Goal: Find specific page/section: Find specific page/section

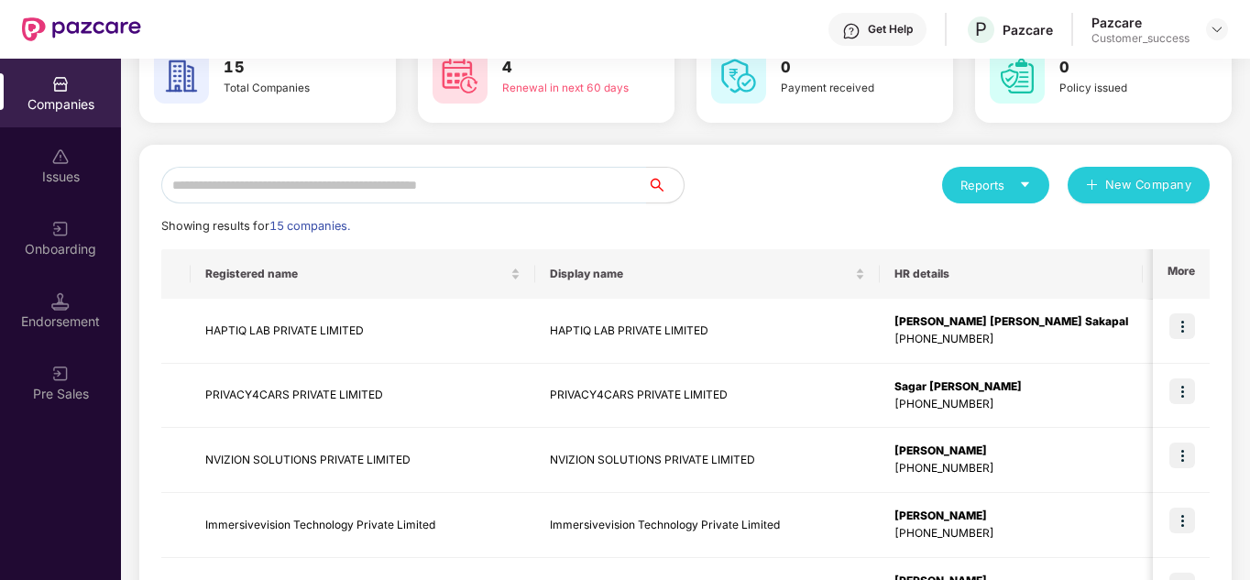
scroll to position [147, 0]
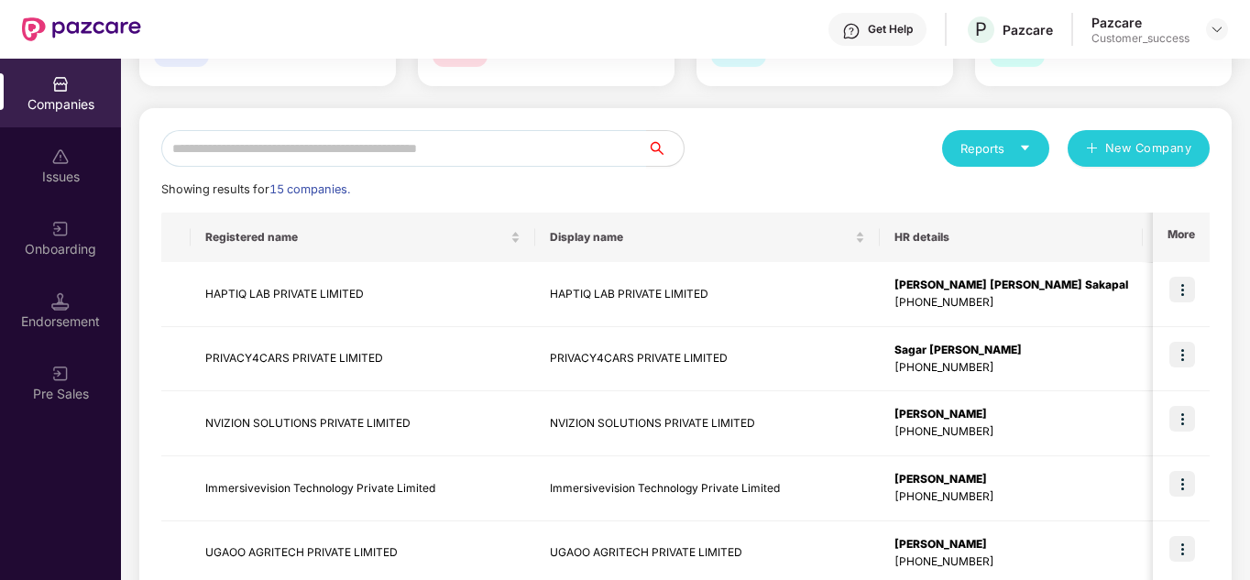
click at [784, 156] on div "Reports New Company" at bounding box center [948, 148] width 524 height 37
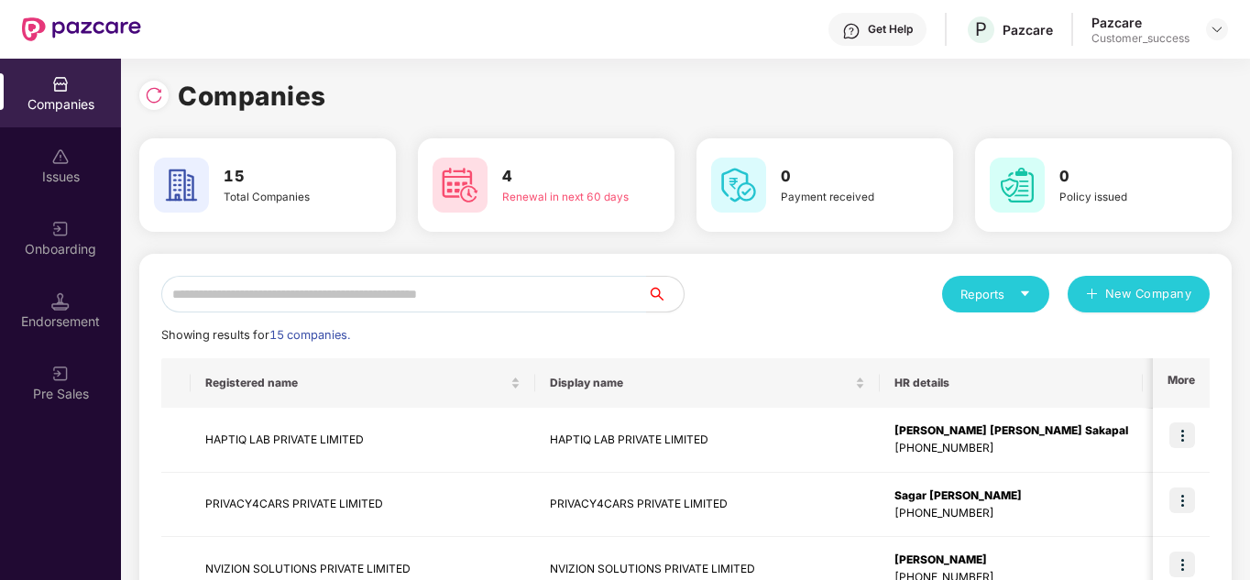
scroll to position [0, 0]
drag, startPoint x: 785, startPoint y: 314, endPoint x: 711, endPoint y: 303, distance: 74.0
click at [711, 303] on div "Reports New Company" at bounding box center [948, 295] width 524 height 37
click at [799, 292] on div "Reports New Company" at bounding box center [948, 295] width 524 height 37
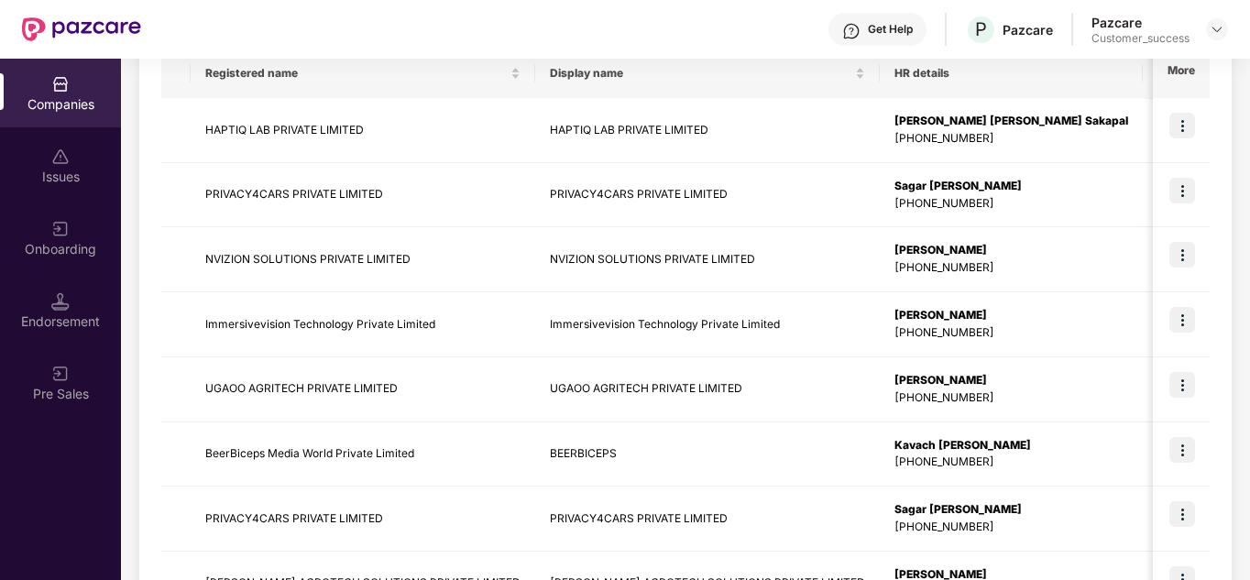
scroll to position [176, 0]
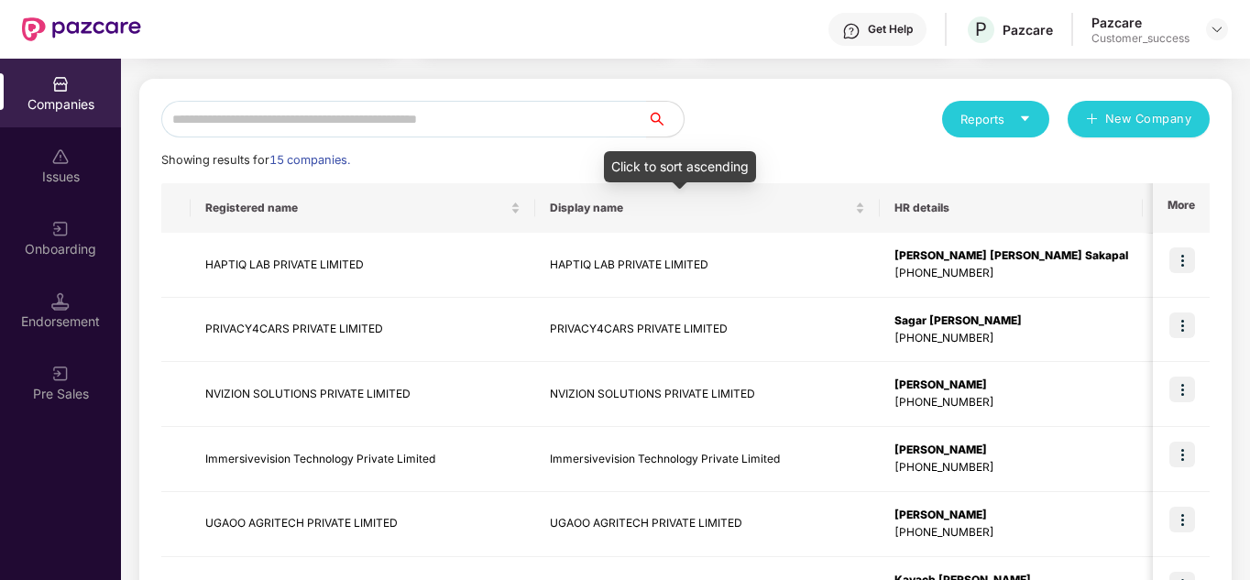
click at [788, 139] on div "Reports New Company Showing results for 15 companies. Registered name Display n…" at bounding box center [685, 524] width 1049 height 846
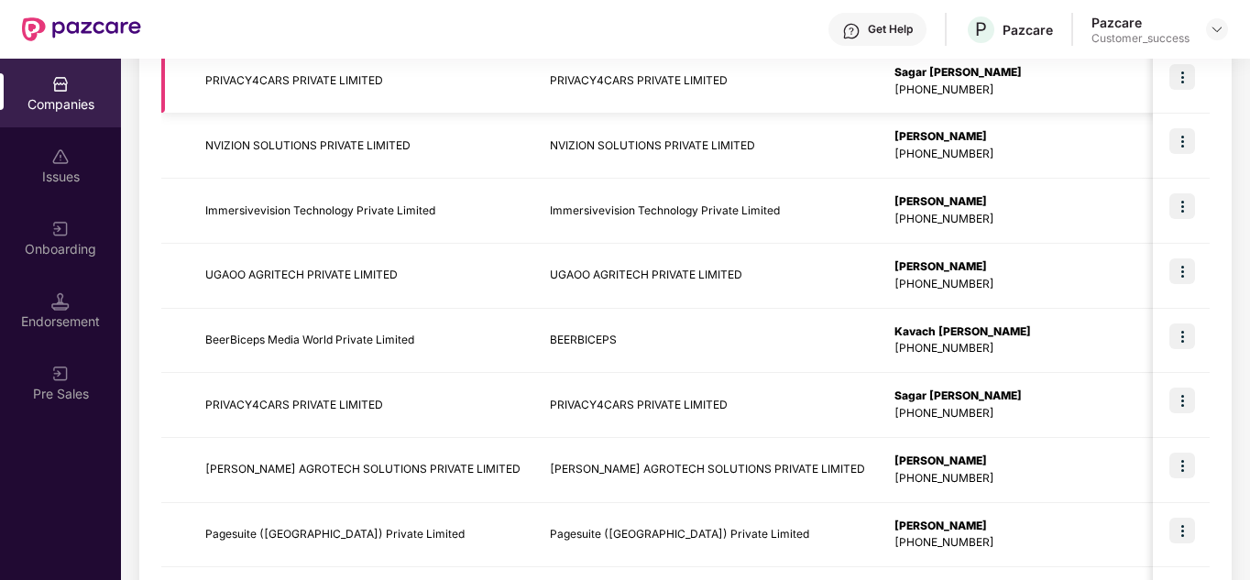
scroll to position [579, 0]
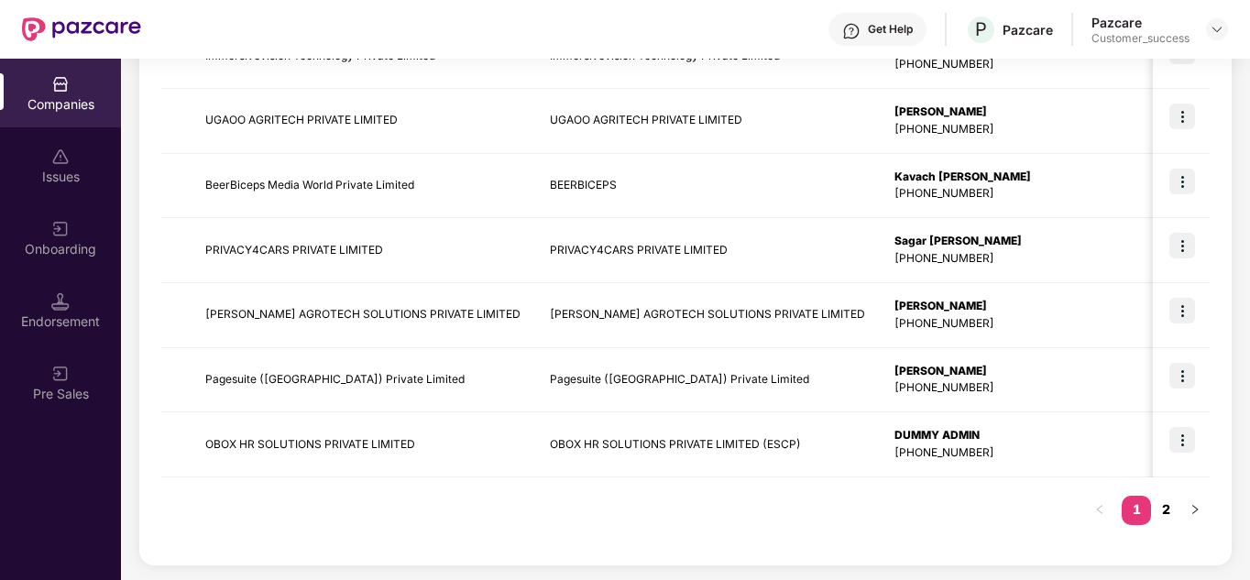
click at [1162, 517] on link "2" at bounding box center [1165, 510] width 29 height 28
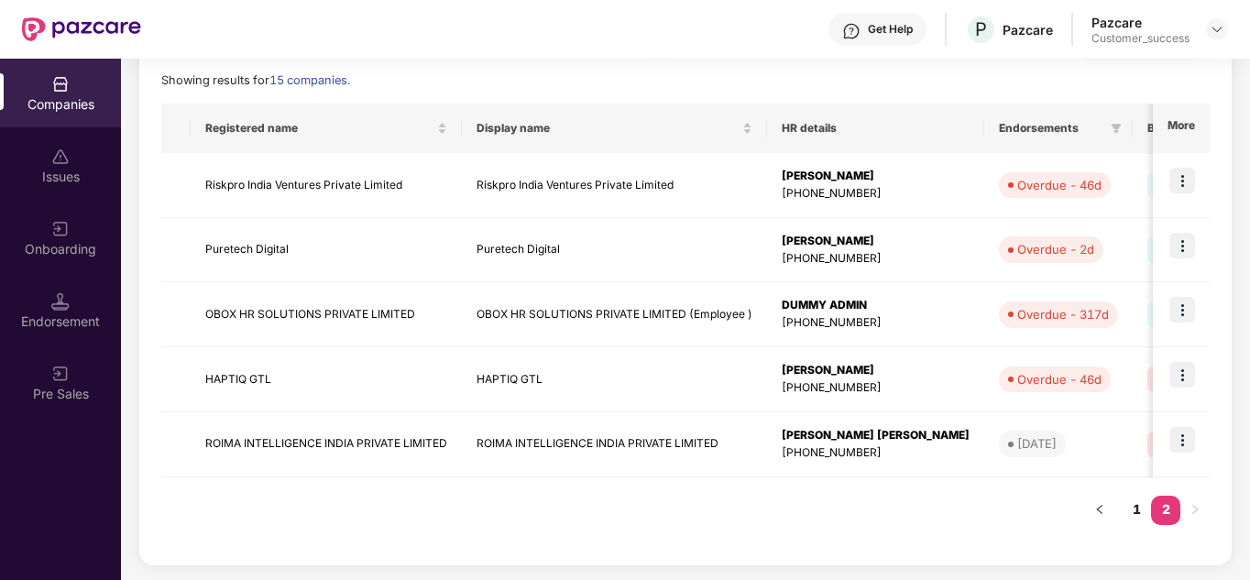
scroll to position [256, 0]
click at [1140, 512] on link "1" at bounding box center [1136, 510] width 29 height 28
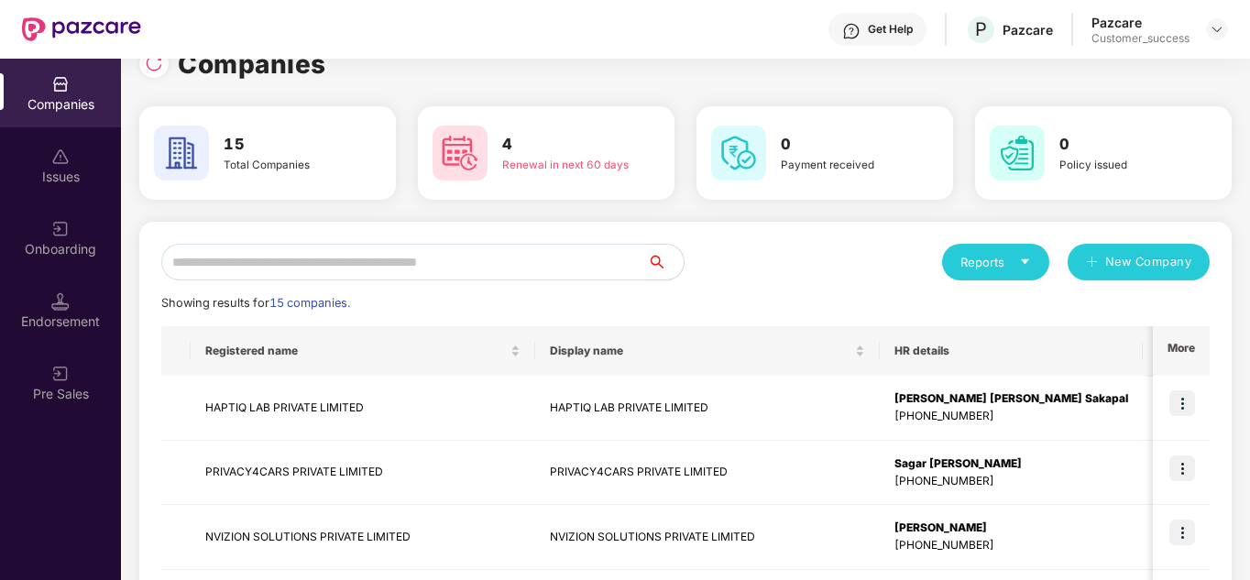
scroll to position [0, 0]
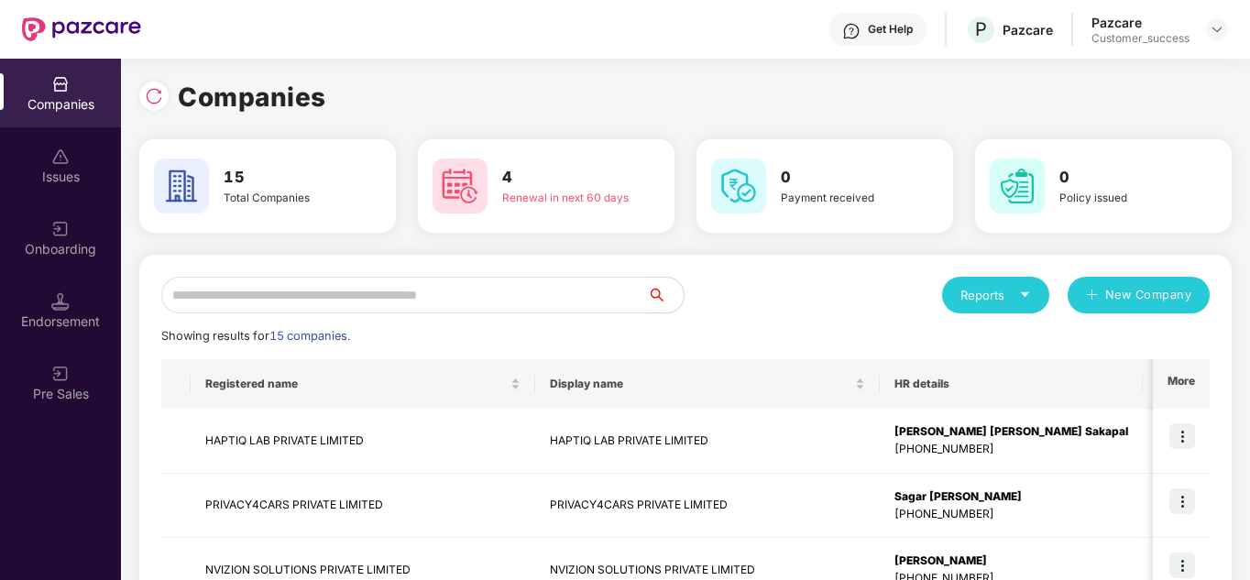
click at [843, 292] on div "Reports New Company" at bounding box center [948, 295] width 524 height 37
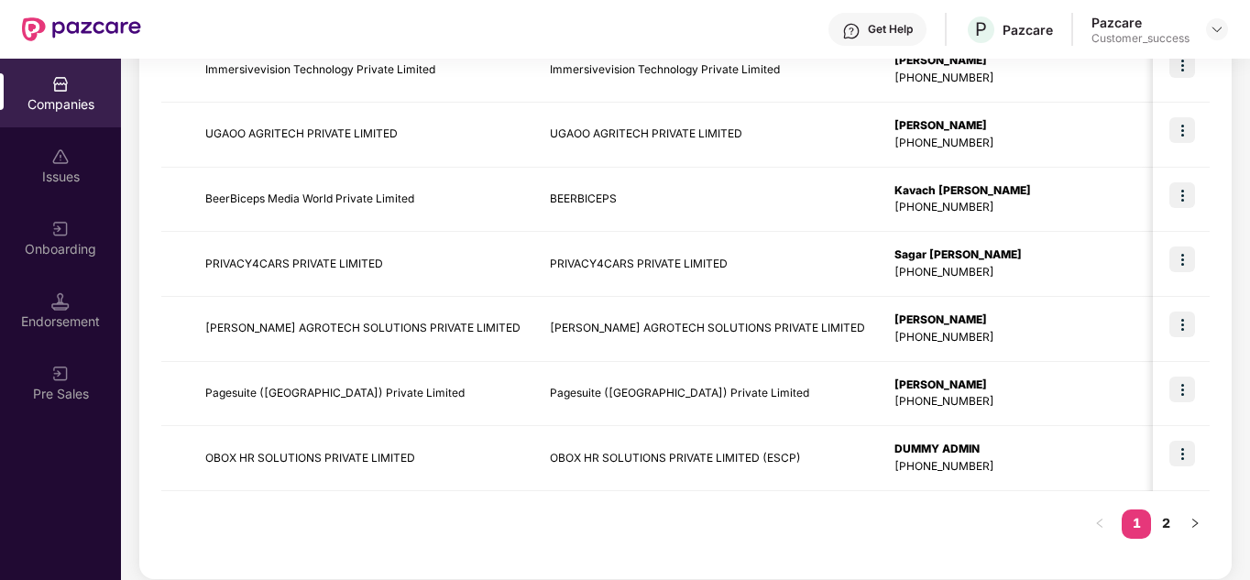
scroll to position [579, 0]
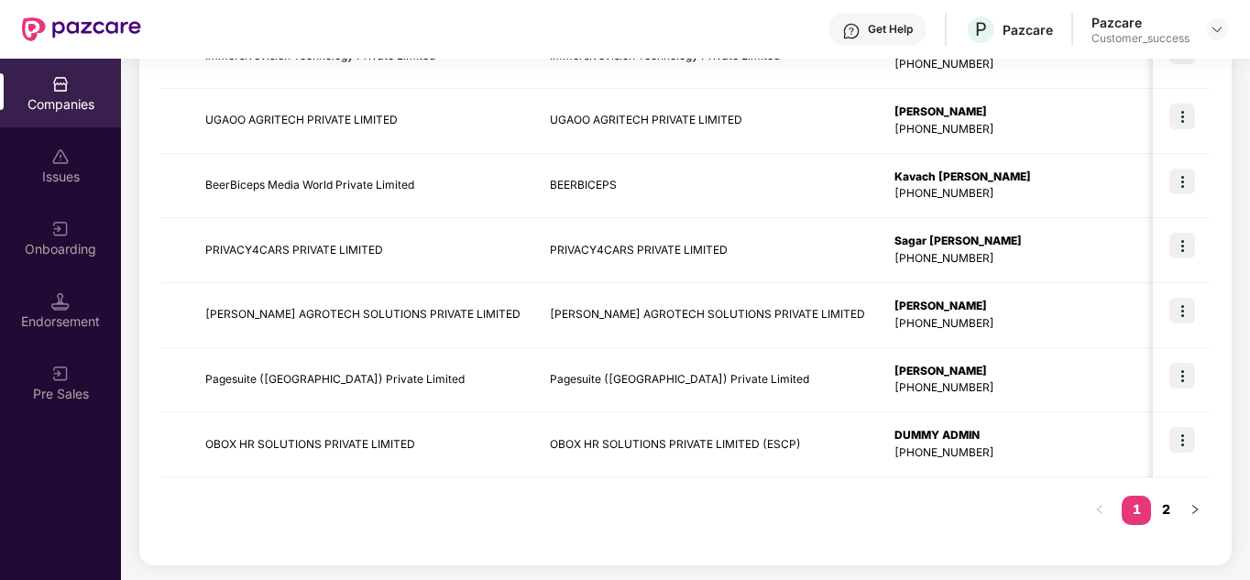
click at [1169, 503] on link "2" at bounding box center [1165, 510] width 29 height 28
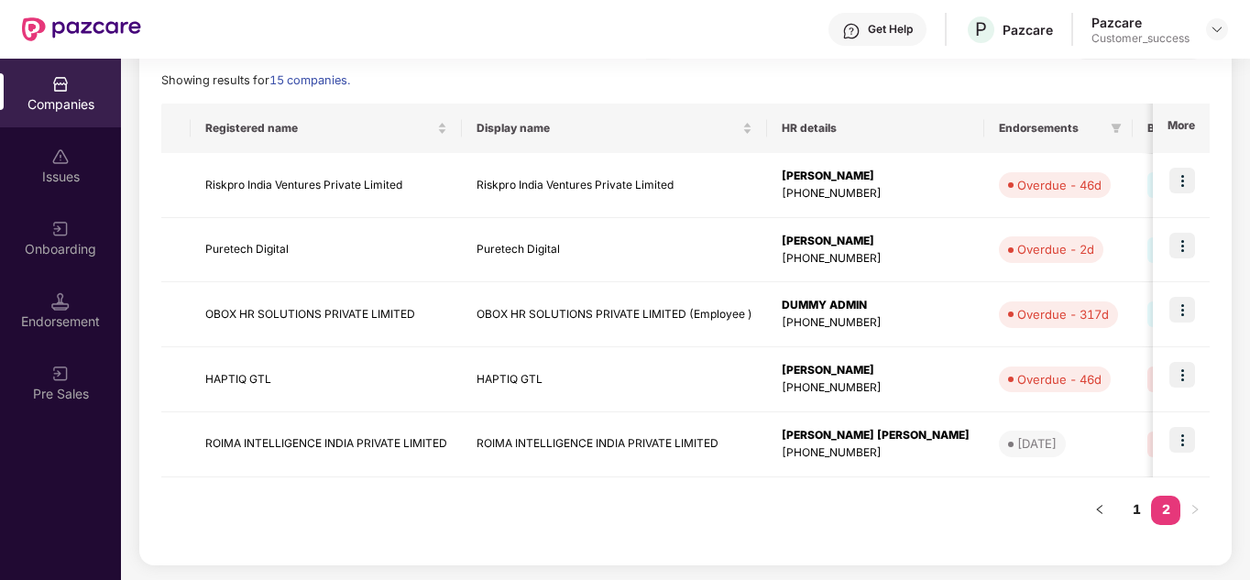
click at [709, 513] on div "Registered name Display name HR details Endorsements Benefits Earliest Renewal …" at bounding box center [685, 323] width 1049 height 439
click at [1106, 512] on button "button" at bounding box center [1099, 510] width 29 height 29
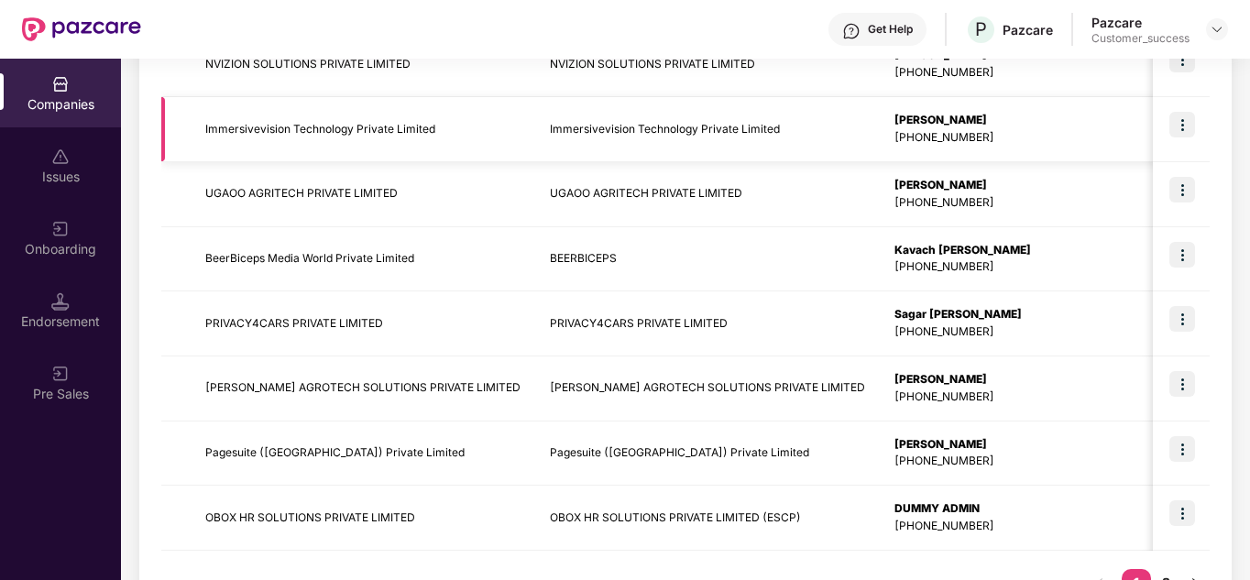
scroll to position [579, 0]
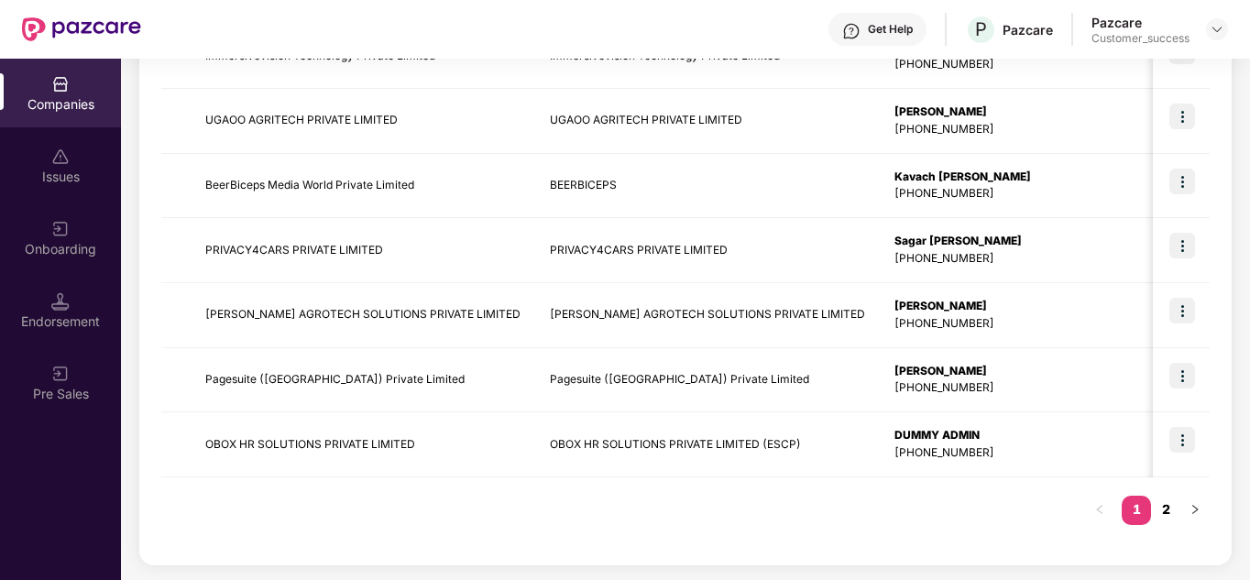
click at [1163, 503] on link "2" at bounding box center [1165, 510] width 29 height 28
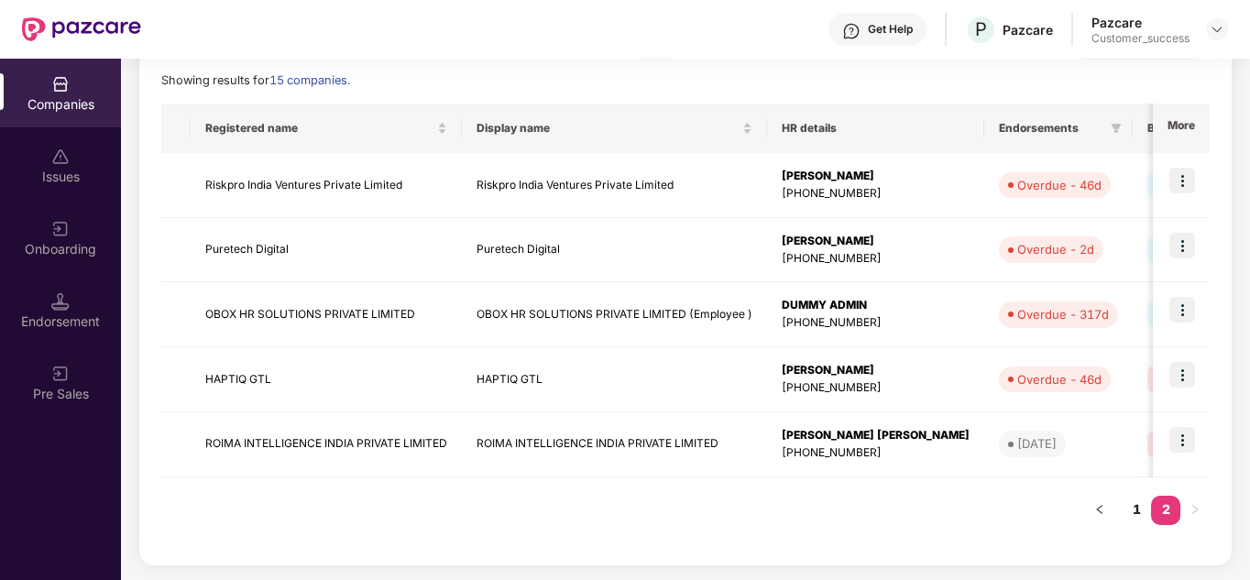
scroll to position [256, 0]
click at [1136, 509] on link "1" at bounding box center [1136, 510] width 29 height 28
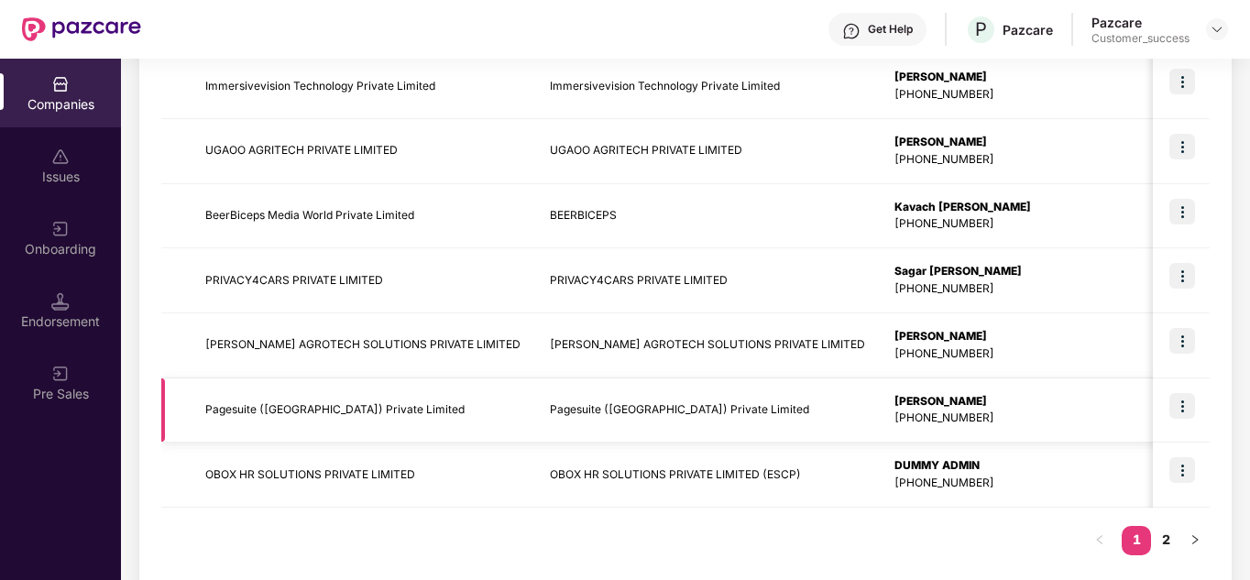
scroll to position [579, 0]
